Goal: Transaction & Acquisition: Purchase product/service

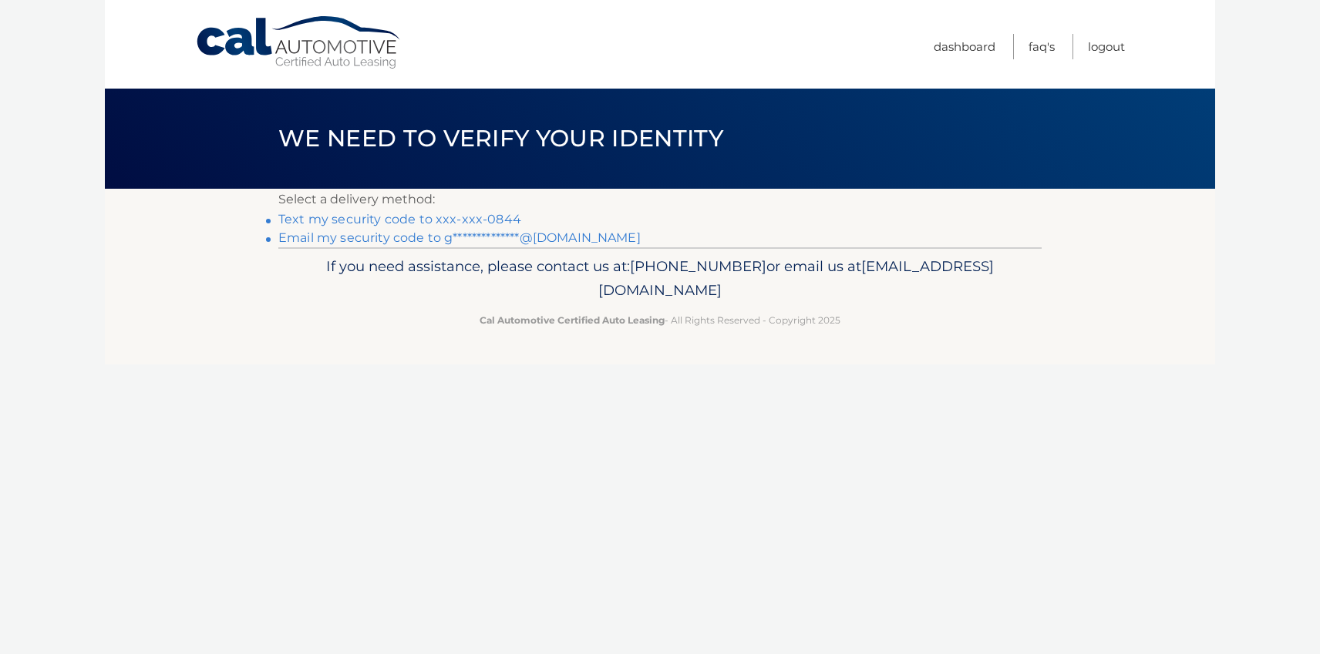
click at [498, 216] on link "Text my security code to xxx-xxx-0844" at bounding box center [399, 219] width 243 height 15
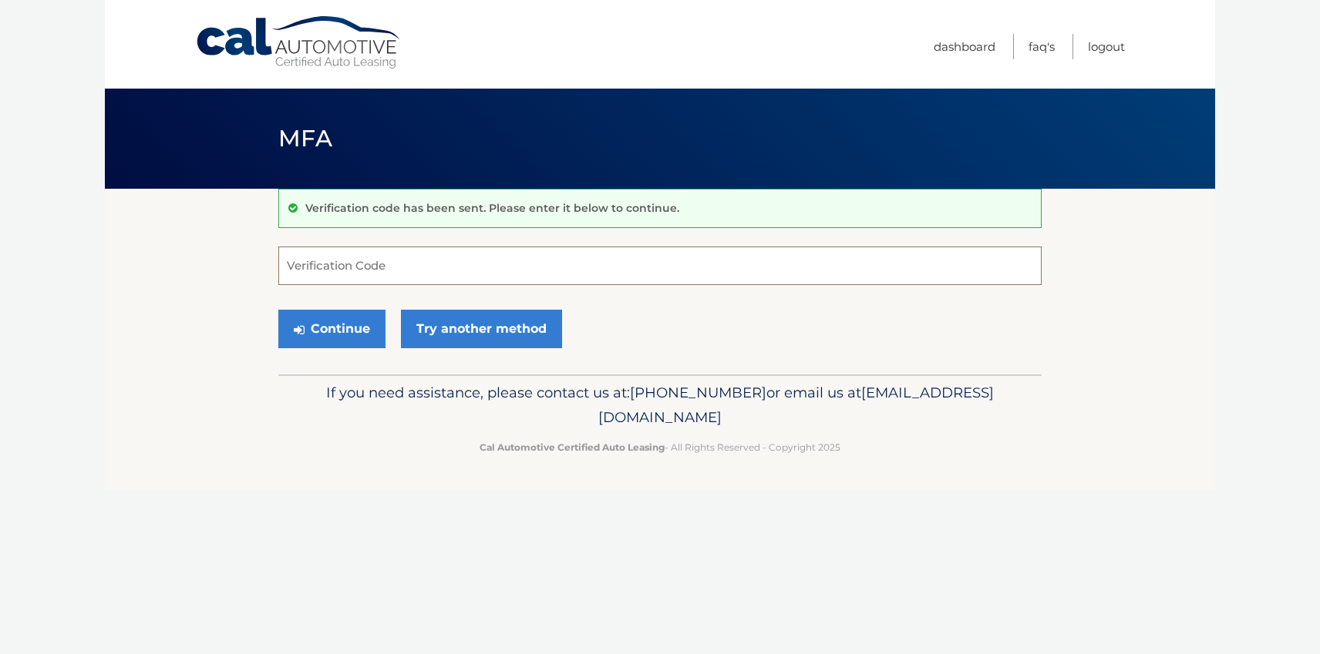
click at [333, 269] on input "Verification Code" at bounding box center [659, 266] width 763 height 39
type input "220861"
click at [342, 327] on button "Continue" at bounding box center [331, 329] width 107 height 39
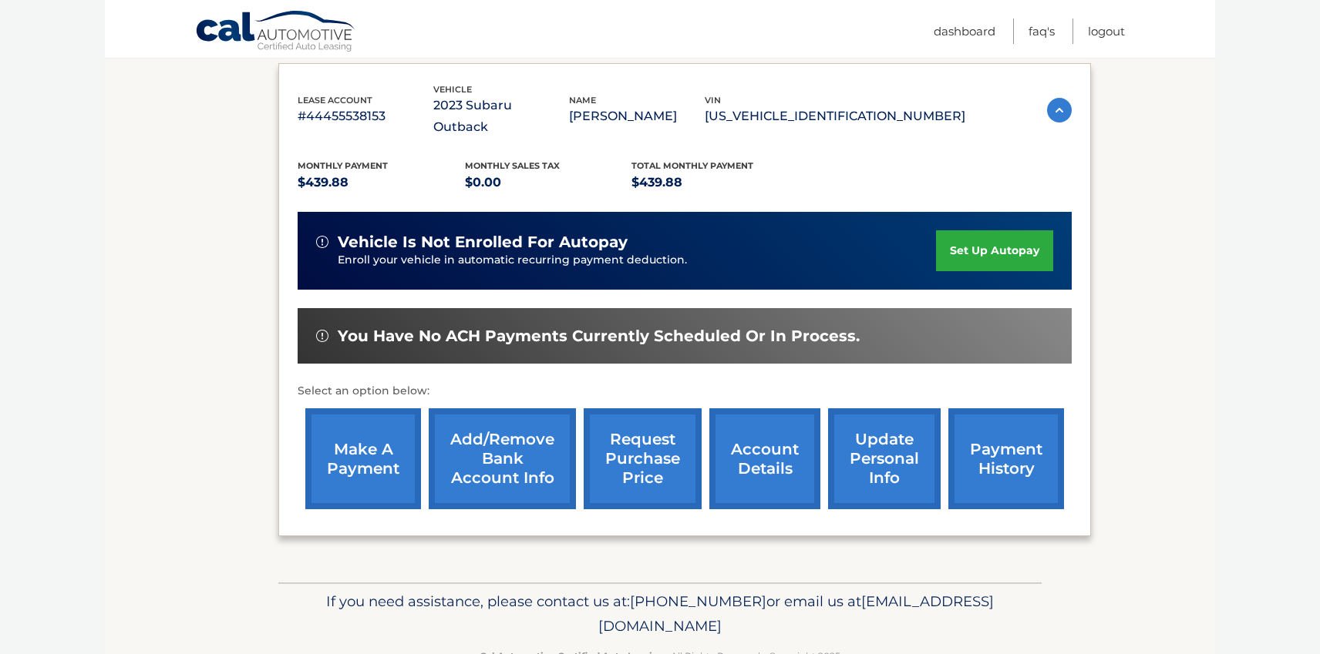
scroll to position [264, 0]
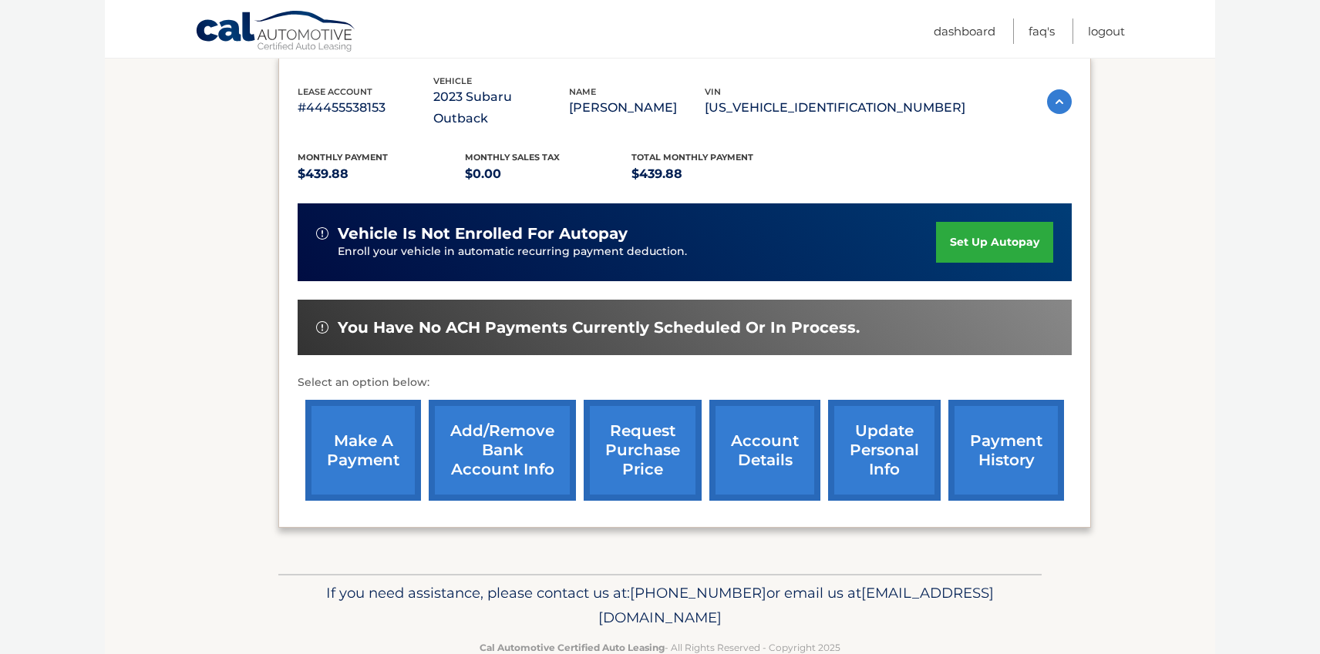
click at [354, 425] on link "make a payment" at bounding box center [363, 450] width 116 height 101
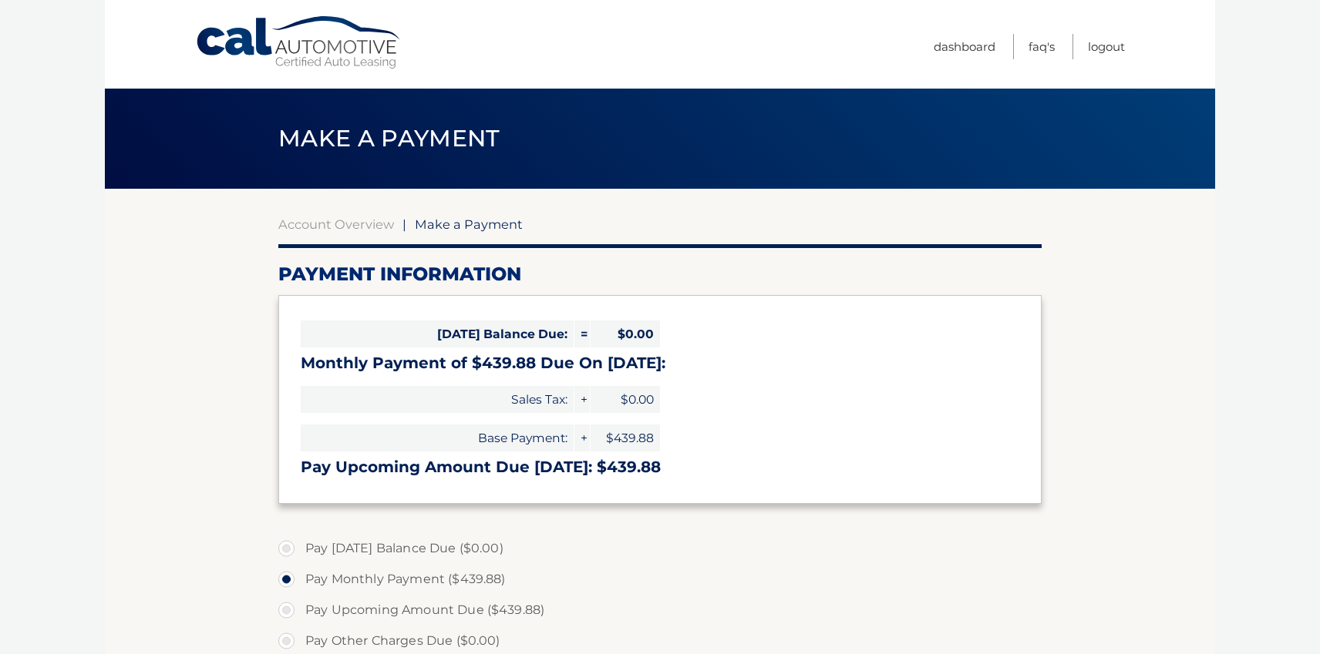
select select "ZGYxZDA3MmEtNzRhOS00Njg3LWFjMTktMmM5ODFjZjZjMzU1"
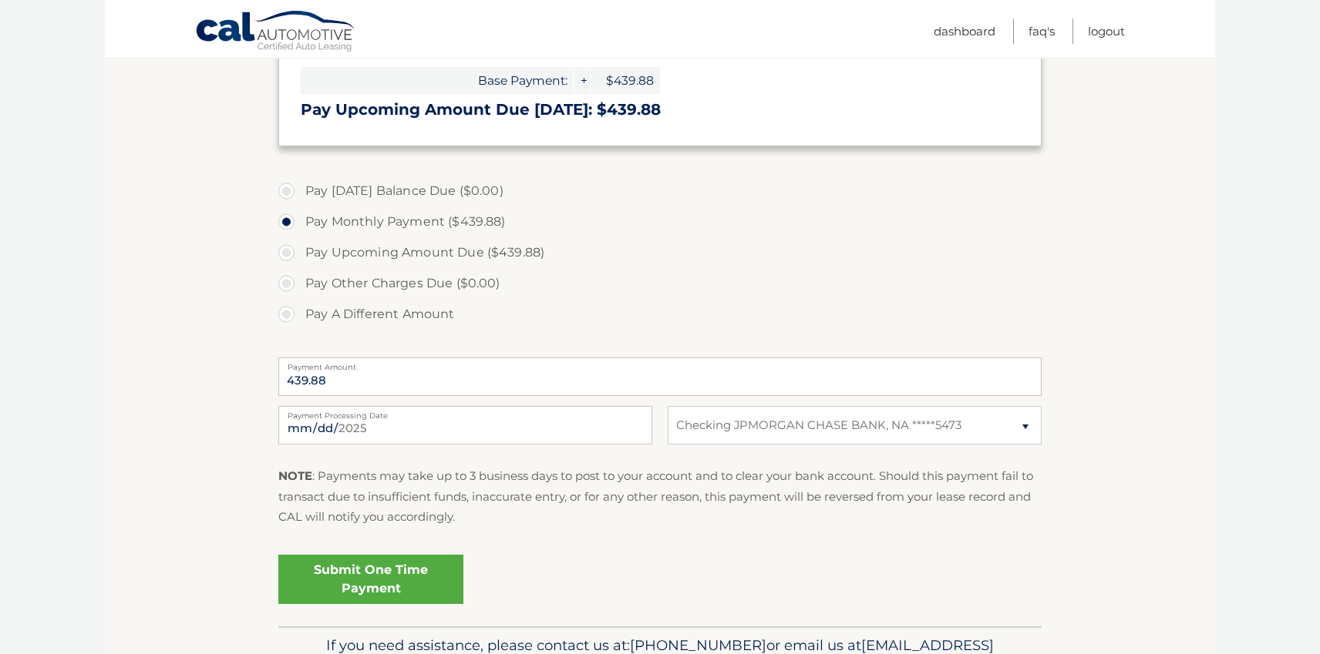
scroll to position [368, 0]
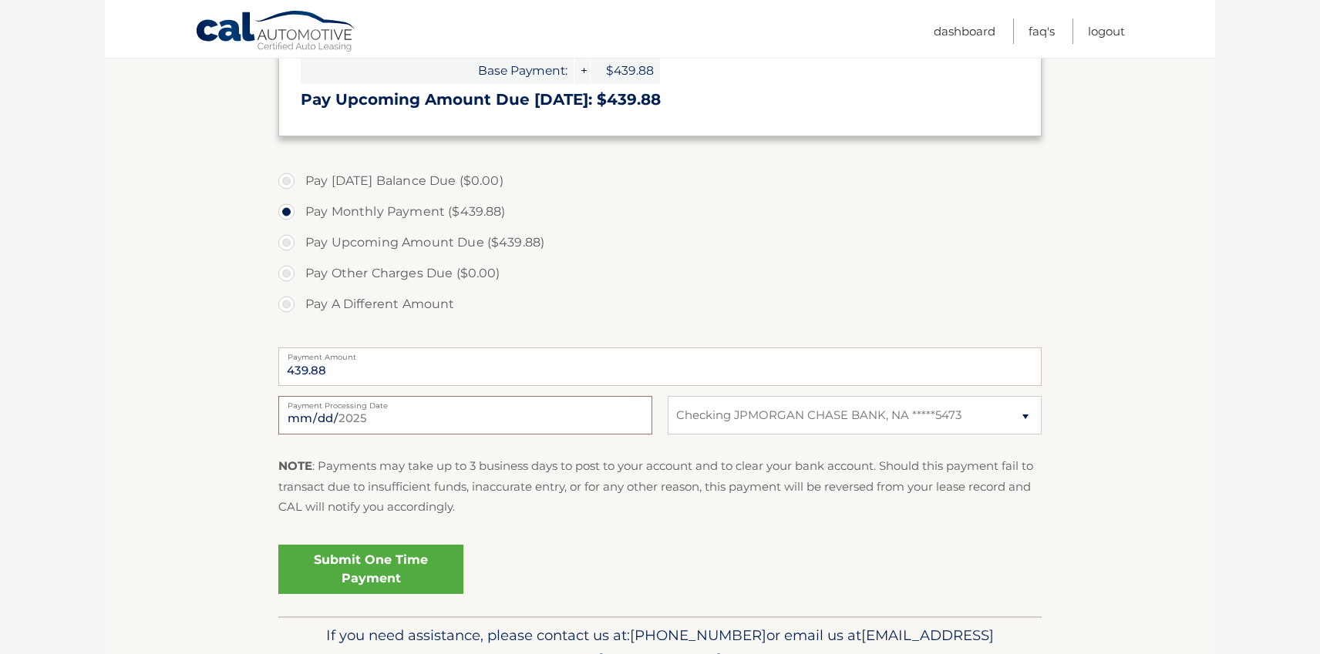
click at [515, 412] on input "[DATE]" at bounding box center [465, 415] width 374 height 39
click at [581, 565] on div "Submit One Time Payment" at bounding box center [659, 566] width 763 height 55
click at [419, 569] on link "Submit One Time Payment" at bounding box center [370, 569] width 185 height 49
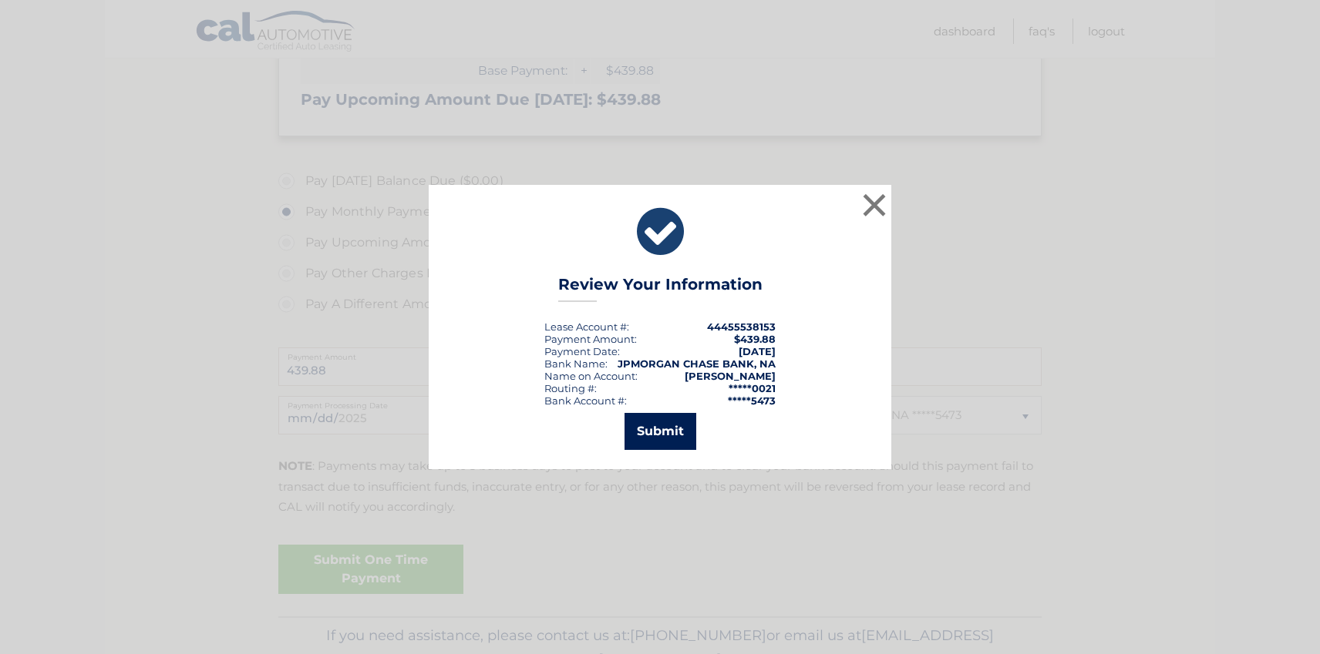
click at [663, 435] on button "Submit" at bounding box center [660, 431] width 72 height 37
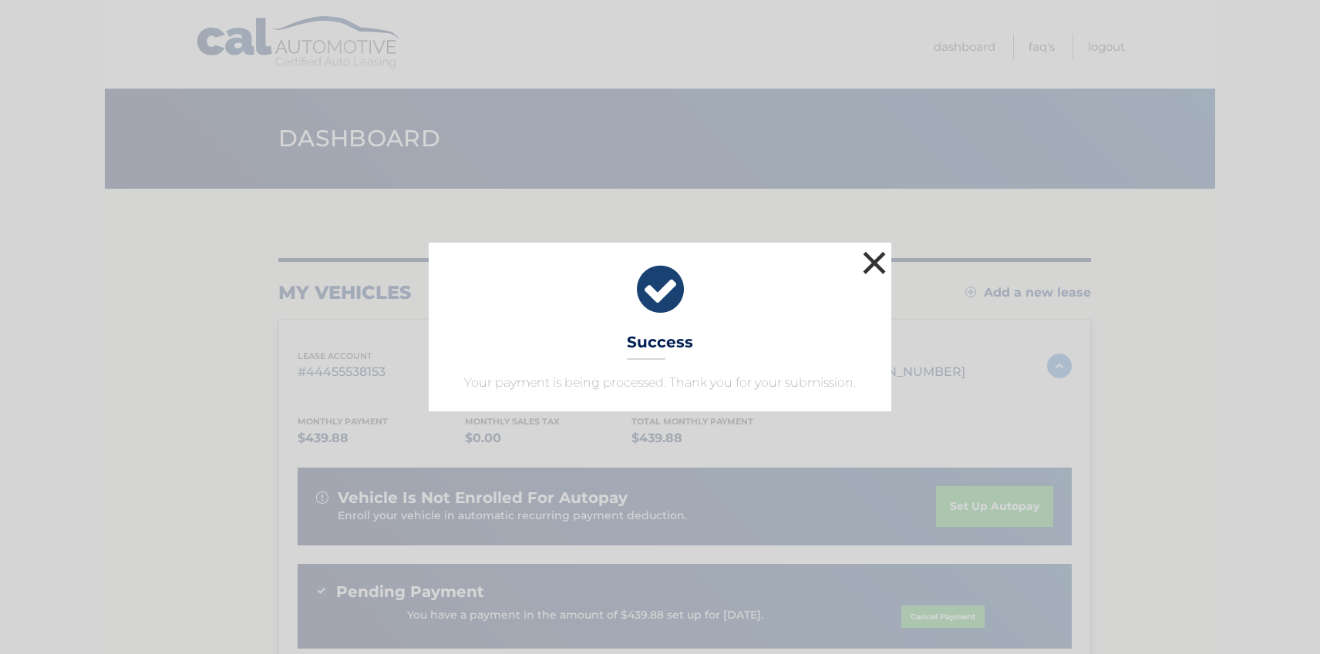
click at [873, 261] on button "×" at bounding box center [874, 262] width 31 height 31
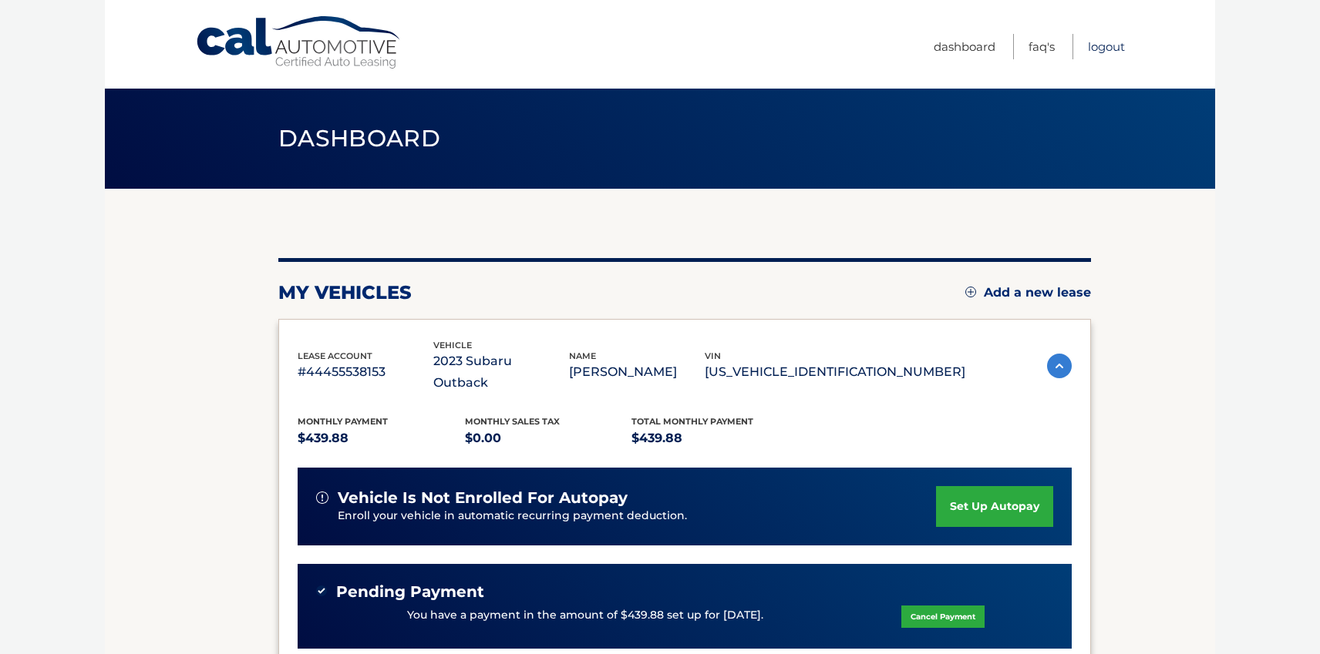
click at [1116, 41] on link "Logout" at bounding box center [1106, 46] width 37 height 25
